Goal: Navigation & Orientation: Understand site structure

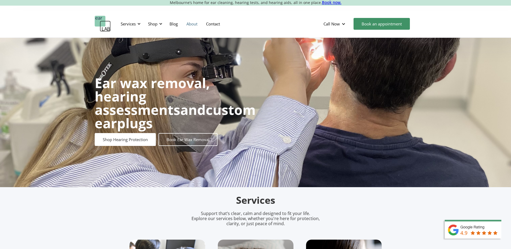
click at [195, 24] on link "About" at bounding box center [192, 24] width 20 height 16
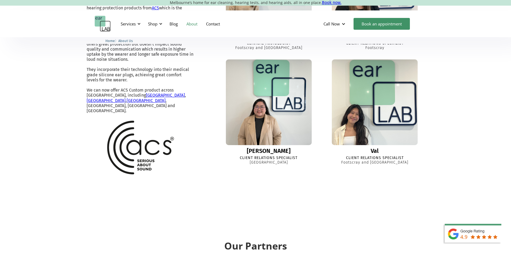
scroll to position [507, 0]
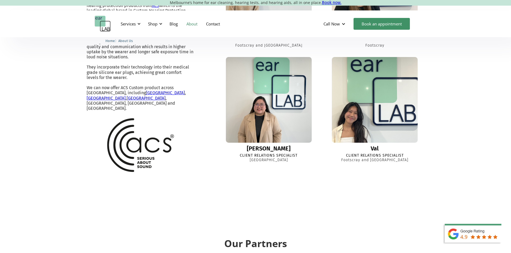
click at [401, 134] on img at bounding box center [374, 100] width 94 height 94
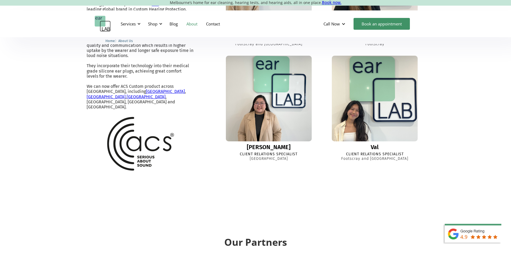
scroll to position [498, 0]
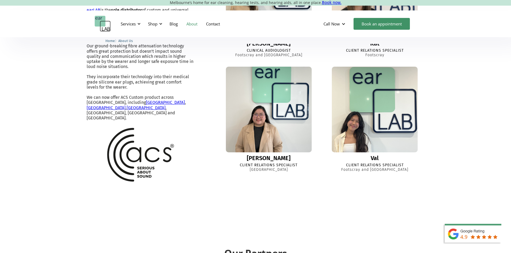
click at [255, 142] on img at bounding box center [268, 110] width 93 height 93
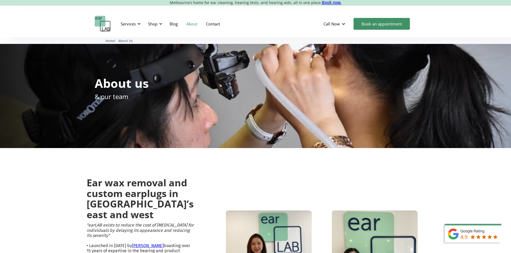
click at [103, 25] on img "home" at bounding box center [103, 24] width 16 height 16
